Goal: Information Seeking & Learning: Find specific fact

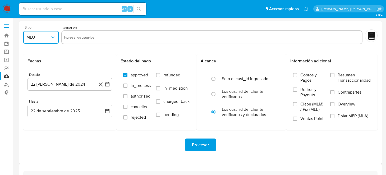
click at [57, 34] on button "MLU" at bounding box center [40, 37] width 35 height 13
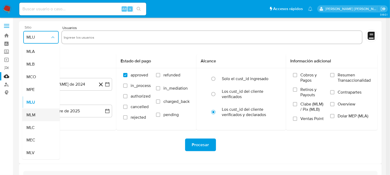
click at [41, 111] on div "MLM" at bounding box center [39, 115] width 26 height 13
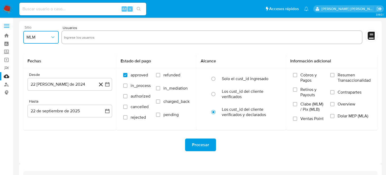
click at [89, 39] on input "text" at bounding box center [212, 37] width 296 height 8
paste input "2565645094"
type input "2565645094"
click at [106, 84] on icon "button" at bounding box center [107, 84] width 5 height 5
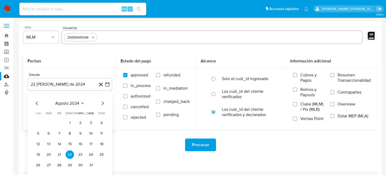
click at [105, 104] on icon "Mes siguiente" at bounding box center [102, 103] width 6 height 6
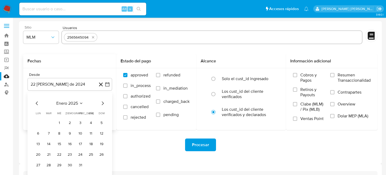
click at [105, 104] on icon "Mes siguiente" at bounding box center [102, 103] width 6 height 6
click at [104, 104] on icon "Mes siguiente" at bounding box center [102, 103] width 6 height 6
click at [48, 126] on button "1" at bounding box center [48, 123] width 8 height 8
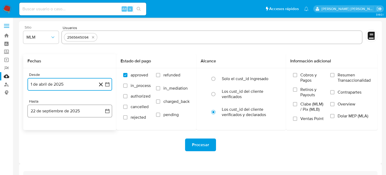
click at [107, 112] on icon "button" at bounding box center [107, 110] width 5 height 5
click at [38, 128] on icon "Mes anterior" at bounding box center [37, 130] width 6 height 6
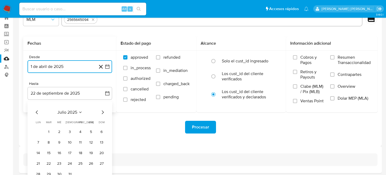
scroll to position [26, 0]
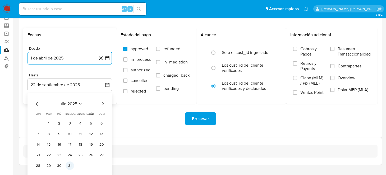
click at [66, 164] on button "31" at bounding box center [70, 165] width 8 height 8
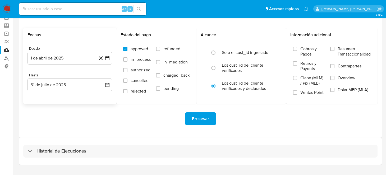
click at [166, 125] on div "Procesar" at bounding box center [200, 119] width 354 height 30
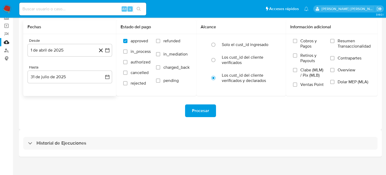
scroll to position [38, 0]
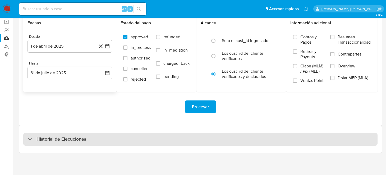
click at [51, 139] on h3 "Historial de Ejecuciones" at bounding box center [61, 139] width 50 height 6
select select "10"
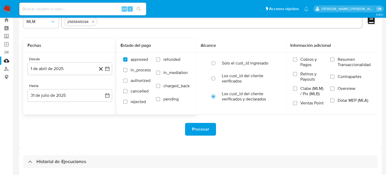
scroll to position [12, 0]
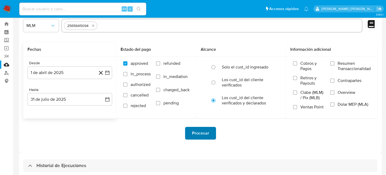
click at [198, 129] on span "Procesar" at bounding box center [200, 133] width 17 height 12
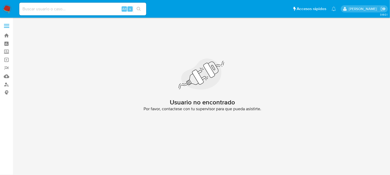
click at [12, 10] on nav "Pausado Ver notificaciones Alt s Accesos rápidos Presiona las siguientes teclas…" at bounding box center [195, 9] width 390 height 18
click at [10, 12] on img at bounding box center [7, 8] width 9 height 9
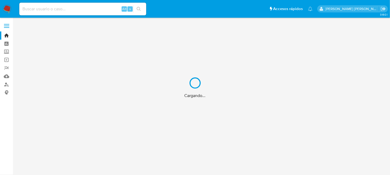
click at [24, 8] on div "Cargando..." at bounding box center [195, 87] width 390 height 175
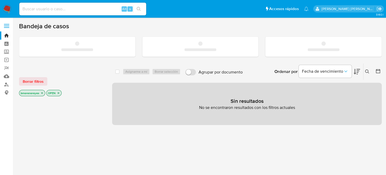
click at [42, 10] on input at bounding box center [82, 9] width 127 height 7
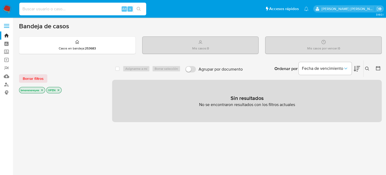
paste input "2565645094"
type input "2565645094"
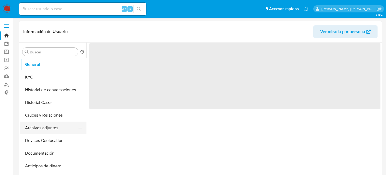
click at [56, 131] on button "Archivos adjuntos" at bounding box center [51, 128] width 62 height 13
select select "10"
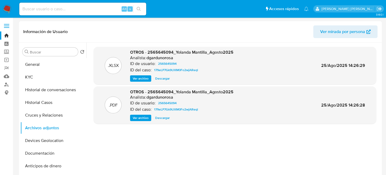
click at [143, 121] on span "Ver archivo" at bounding box center [141, 117] width 16 height 5
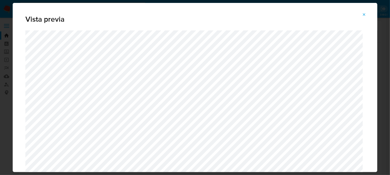
click at [2, 47] on div "Vista previa" at bounding box center [195, 87] width 390 height 175
click at [366, 12] on icon "Attachment preview" at bounding box center [364, 14] width 4 height 4
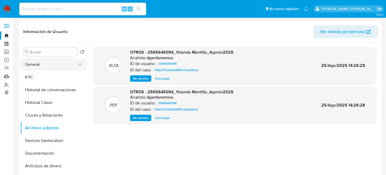
click at [43, 66] on button "General" at bounding box center [51, 64] width 62 height 13
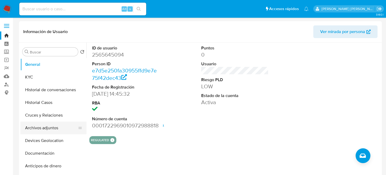
click at [53, 129] on button "Archivos adjuntos" at bounding box center [51, 128] width 62 height 13
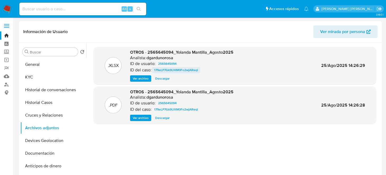
click at [177, 69] on span "179eLP7Gk9UXM0Fo2wjAReql" at bounding box center [176, 70] width 44 height 6
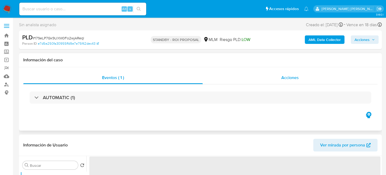
select select "10"
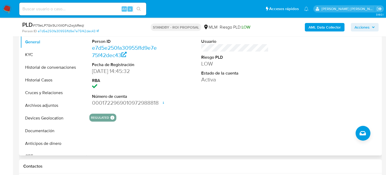
scroll to position [127, 0]
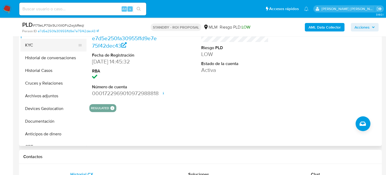
click at [34, 46] on button "KYC" at bounding box center [51, 45] width 62 height 13
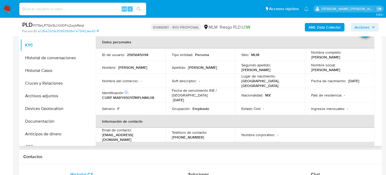
drag, startPoint x: 307, startPoint y: 58, endPoint x: 356, endPoint y: 55, distance: 48.7
click at [356, 55] on td "Nombre completo : Yolanda Mantilla Romero" at bounding box center [340, 54] width 70 height 13
copy p "Yolanda Mantilla Romero"
click at [136, 96] on p "CURP MARY650117MPLNML08" at bounding box center [128, 97] width 52 height 5
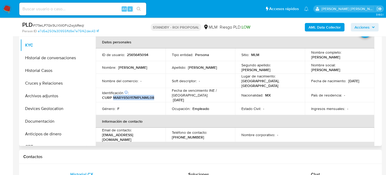
click at [136, 96] on p "CURP MARY650117MPLNML08" at bounding box center [128, 97] width 52 height 5
copy p "MARY650117MPLNML08"
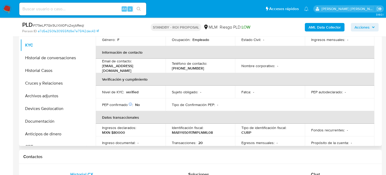
scroll to position [84, 0]
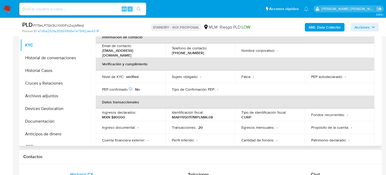
drag, startPoint x: 100, startPoint y: 50, endPoint x: 146, endPoint y: 52, distance: 45.7
click at [146, 52] on td "Email de contacto : yolandamantillaromero@gmail.com" at bounding box center [131, 50] width 70 height 14
drag, startPoint x: 162, startPoint y: 50, endPoint x: 101, endPoint y: 52, distance: 60.6
click at [101, 52] on td "Email de contacto : yolandamantillaromero@gmail.com" at bounding box center [131, 50] width 70 height 14
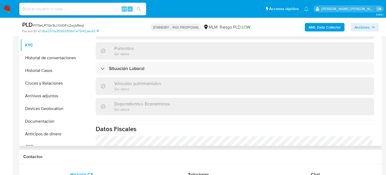
scroll to position [237, 0]
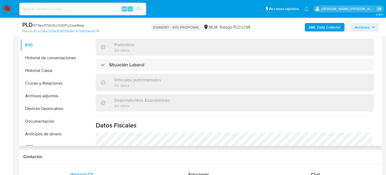
click at [216, 69] on div "Actualizado hace 2 meses Creado: 16/07/2025 13:45:34 Actualizado: 16/07/2025 17…" at bounding box center [234, 15] width 291 height 459
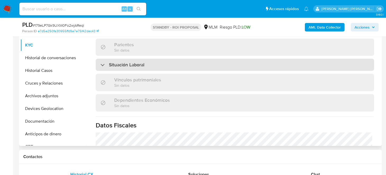
click at [213, 66] on div "Situación Laboral" at bounding box center [235, 65] width 278 height 12
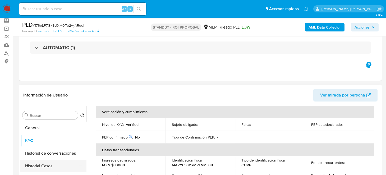
scroll to position [53, 0]
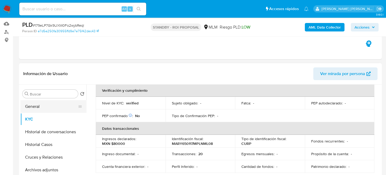
click at [31, 109] on button "General" at bounding box center [51, 106] width 62 height 13
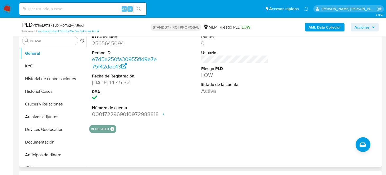
scroll to position [132, 0]
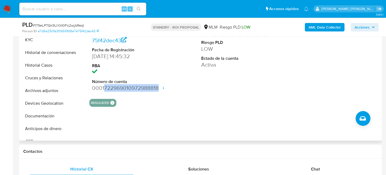
drag, startPoint x: 104, startPoint y: 87, endPoint x: 161, endPoint y: 89, distance: 56.9
click at [161, 89] on div "ID de usuario 2565645094 Person ID e7d5e250fa30955ffd9e7e75f42dec43 Fecha de Re…" at bounding box center [125, 49] width 73 height 89
copy dd "722969010972988818"
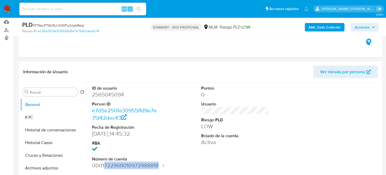
scroll to position [106, 0]
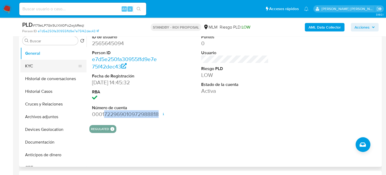
click at [40, 65] on button "KYC" at bounding box center [51, 66] width 62 height 13
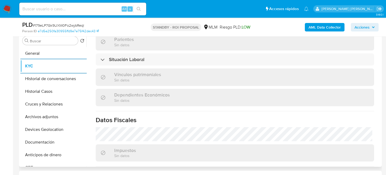
scroll to position [264, 0]
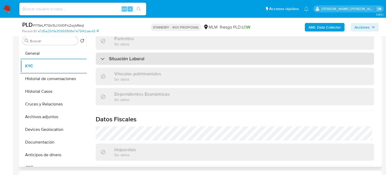
click at [135, 56] on h3 "Situación Laboral" at bounding box center [126, 59] width 35 height 6
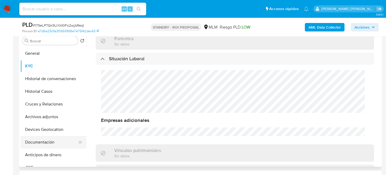
click at [46, 146] on button "Documentación" at bounding box center [51, 142] width 62 height 13
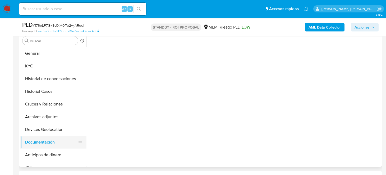
scroll to position [0, 0]
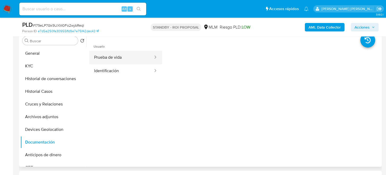
click at [133, 59] on button "Prueba de vida" at bounding box center [121, 57] width 64 height 13
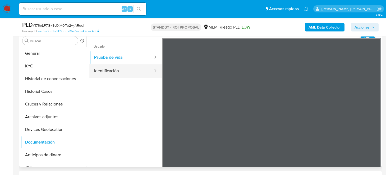
click at [130, 73] on button "Identificación" at bounding box center [121, 70] width 64 height 13
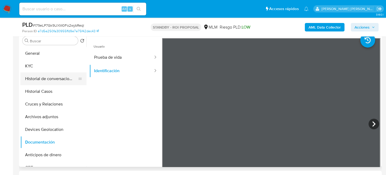
click at [48, 78] on button "Historial de conversaciones" at bounding box center [51, 78] width 62 height 13
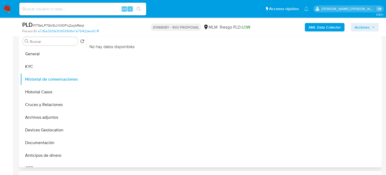
scroll to position [106, 0]
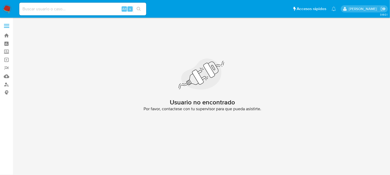
click at [6, 4] on nav "Pausado Ver notificaciones Alt s Accesos rápidos Presiona las siguientes teclas…" at bounding box center [195, 9] width 390 height 18
click at [5, 7] on img at bounding box center [7, 8] width 9 height 9
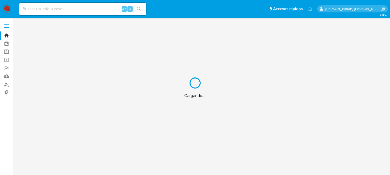
click at [31, 5] on div "Cargando..." at bounding box center [195, 87] width 390 height 175
click at [35, 8] on div "Cargando..." at bounding box center [195, 87] width 390 height 175
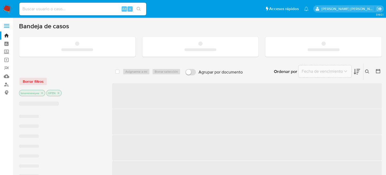
click at [34, 7] on input at bounding box center [82, 9] width 127 height 7
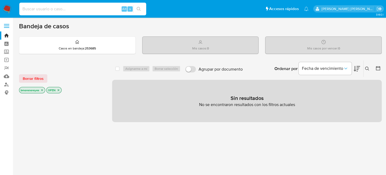
paste input "2544439576"
type input "2544439576"
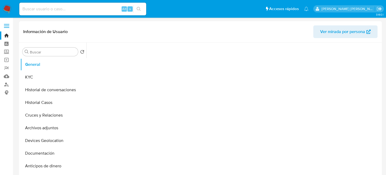
select select "10"
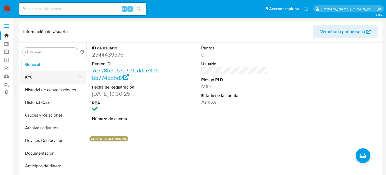
click at [41, 76] on button "KYC" at bounding box center [51, 77] width 62 height 13
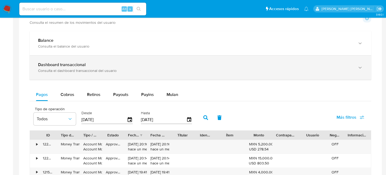
scroll to position [264, 0]
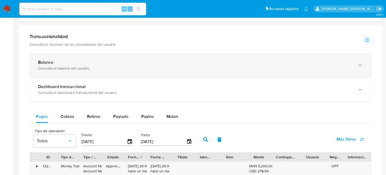
click at [78, 66] on div "Consulta el balance del usuario" at bounding box center [195, 68] width 314 height 5
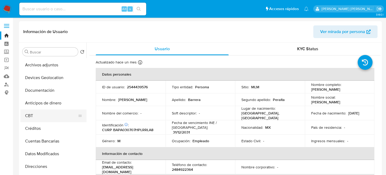
scroll to position [26, 0]
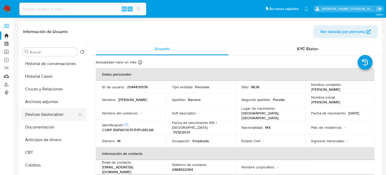
click at [47, 114] on button "Devices Geolocation" at bounding box center [51, 114] width 62 height 13
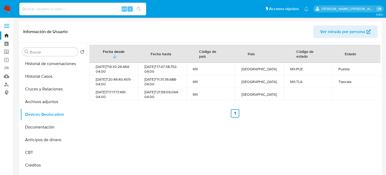
click at [187, 127] on div "Fecha desde Fecha hasta Código de país País Código de estado Estado 2025-07-07T…" at bounding box center [233, 110] width 294 height 135
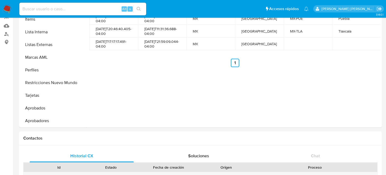
scroll to position [53, 0]
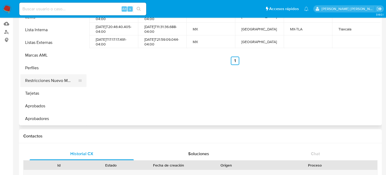
click at [62, 80] on button "Restricciones Nuevo Mundo" at bounding box center [51, 80] width 62 height 13
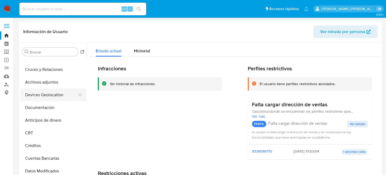
scroll to position [37, 0]
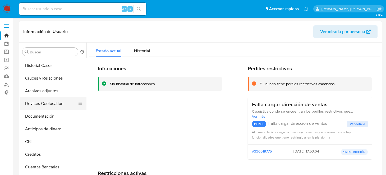
click at [43, 105] on button "Devices Geolocation" at bounding box center [51, 103] width 62 height 13
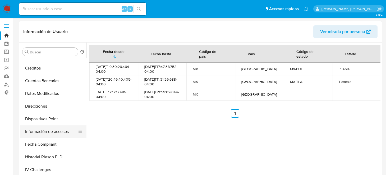
scroll to position [132, 0]
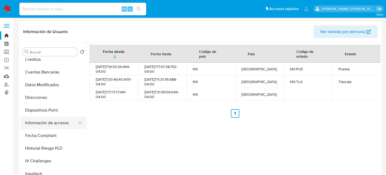
click at [52, 122] on button "Información de accesos" at bounding box center [51, 123] width 62 height 13
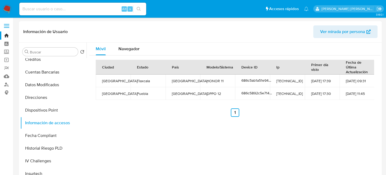
scroll to position [0, 0]
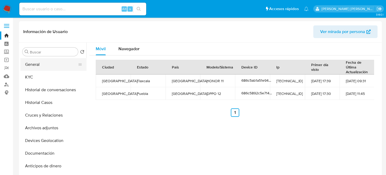
click at [37, 67] on button "General" at bounding box center [51, 64] width 62 height 13
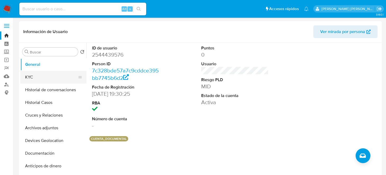
drag, startPoint x: 40, startPoint y: 75, endPoint x: 79, endPoint y: 82, distance: 39.9
click at [40, 75] on button "KYC" at bounding box center [51, 77] width 62 height 13
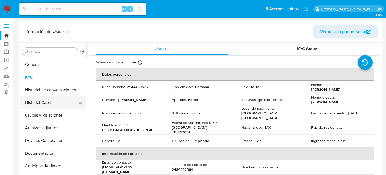
click at [50, 102] on button "Historial Casos" at bounding box center [51, 102] width 62 height 13
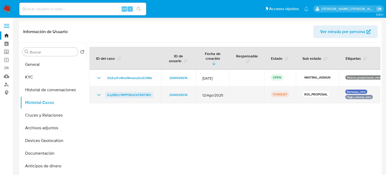
click at [131, 92] on span "lLq38jHc7WPFiBmChFRAT1KH" at bounding box center [129, 95] width 44 height 6
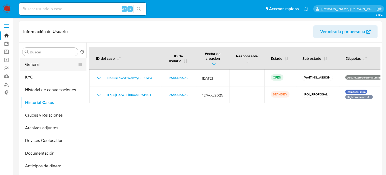
click at [42, 66] on button "General" at bounding box center [51, 64] width 62 height 13
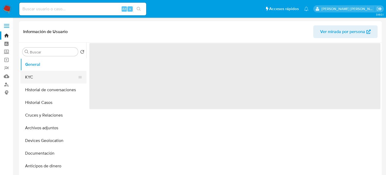
click at [38, 78] on button "KYC" at bounding box center [51, 77] width 62 height 13
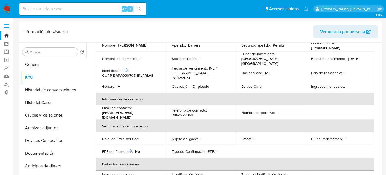
scroll to position [26, 0]
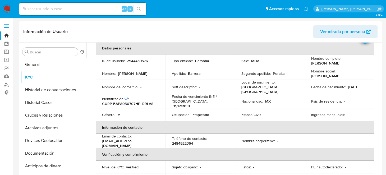
click at [136, 102] on p "CURP BAPA030707HPLRRLA8" at bounding box center [127, 103] width 51 height 5
copy p "BAPA030707HPLRRLA8"
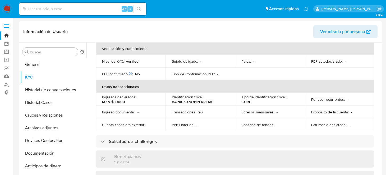
scroll to position [185, 0]
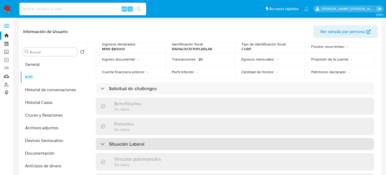
click at [150, 138] on div "Situación Laboral" at bounding box center [235, 144] width 278 height 12
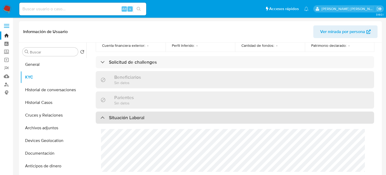
scroll to position [211, 0]
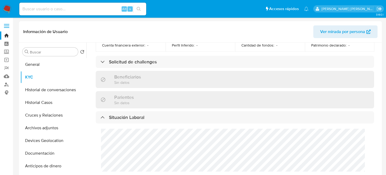
click at [3, 12] on img at bounding box center [7, 8] width 9 height 9
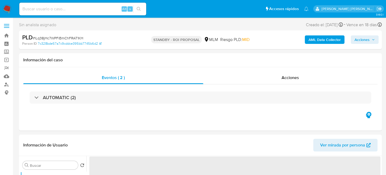
select select "10"
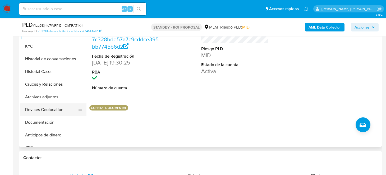
scroll to position [132, 0]
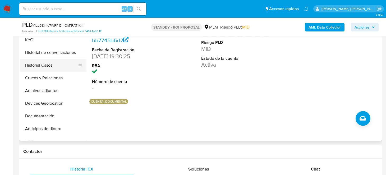
click at [53, 68] on button "Historial Casos" at bounding box center [51, 65] width 62 height 13
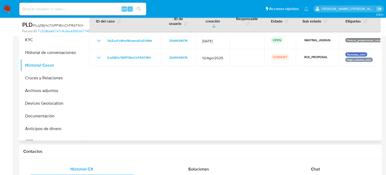
scroll to position [106, 0]
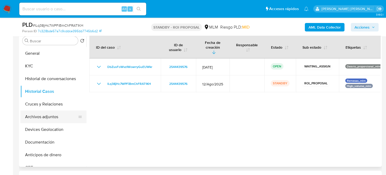
click at [50, 115] on button "Archivos adjuntos" at bounding box center [51, 116] width 62 height 13
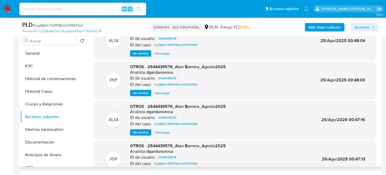
scroll to position [0, 0]
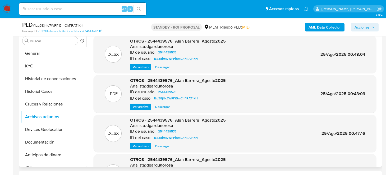
click at [142, 107] on span "Ver archivo" at bounding box center [141, 106] width 16 height 5
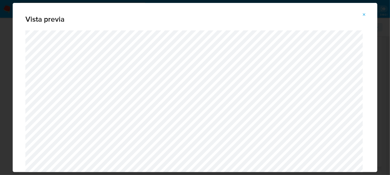
click at [6, 43] on div "Vista previa" at bounding box center [195, 87] width 390 height 175
click at [367, 14] on button "Attachment preview" at bounding box center [364, 14] width 12 height 8
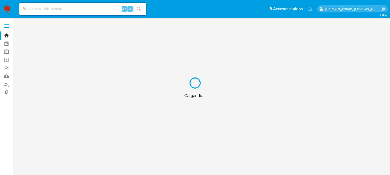
click at [41, 10] on div "Cargando..." at bounding box center [195, 87] width 390 height 175
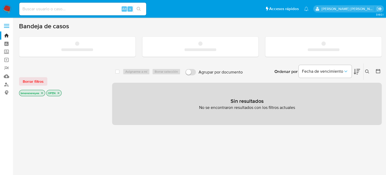
click at [40, 9] on input at bounding box center [82, 9] width 127 height 7
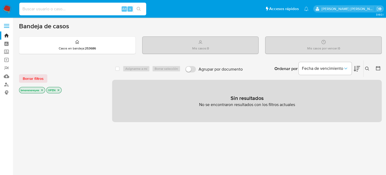
paste input "2565645094"
type input "2565645094"
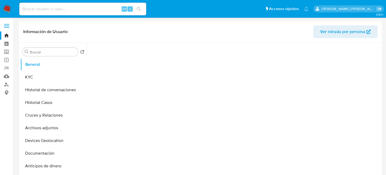
select select "10"
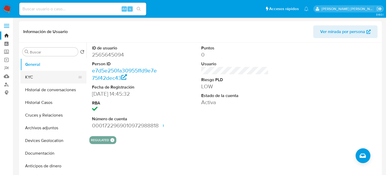
click at [48, 80] on button "KYC" at bounding box center [51, 77] width 62 height 13
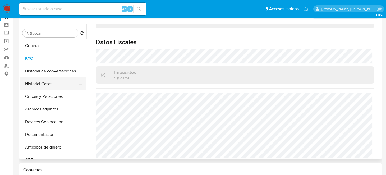
scroll to position [26, 0]
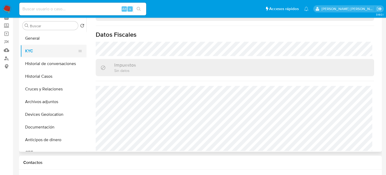
click at [40, 49] on button "KYC" at bounding box center [51, 51] width 62 height 13
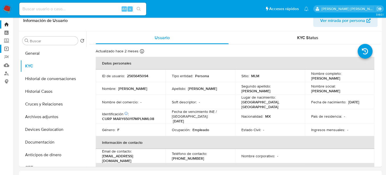
scroll to position [0, 0]
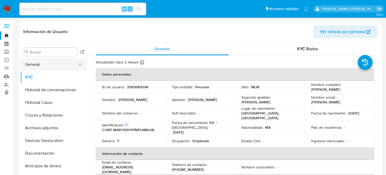
click at [28, 61] on button "General" at bounding box center [51, 64] width 62 height 13
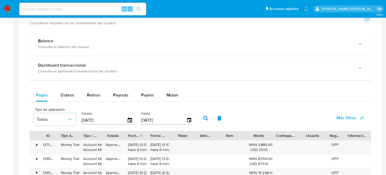
scroll to position [238, 0]
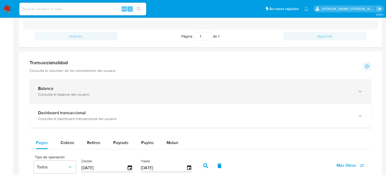
drag, startPoint x: 76, startPoint y: 90, endPoint x: 228, endPoint y: 81, distance: 152.8
click at [75, 90] on div "Balance" at bounding box center [195, 88] width 314 height 5
